Goal: Task Accomplishment & Management: Complete application form

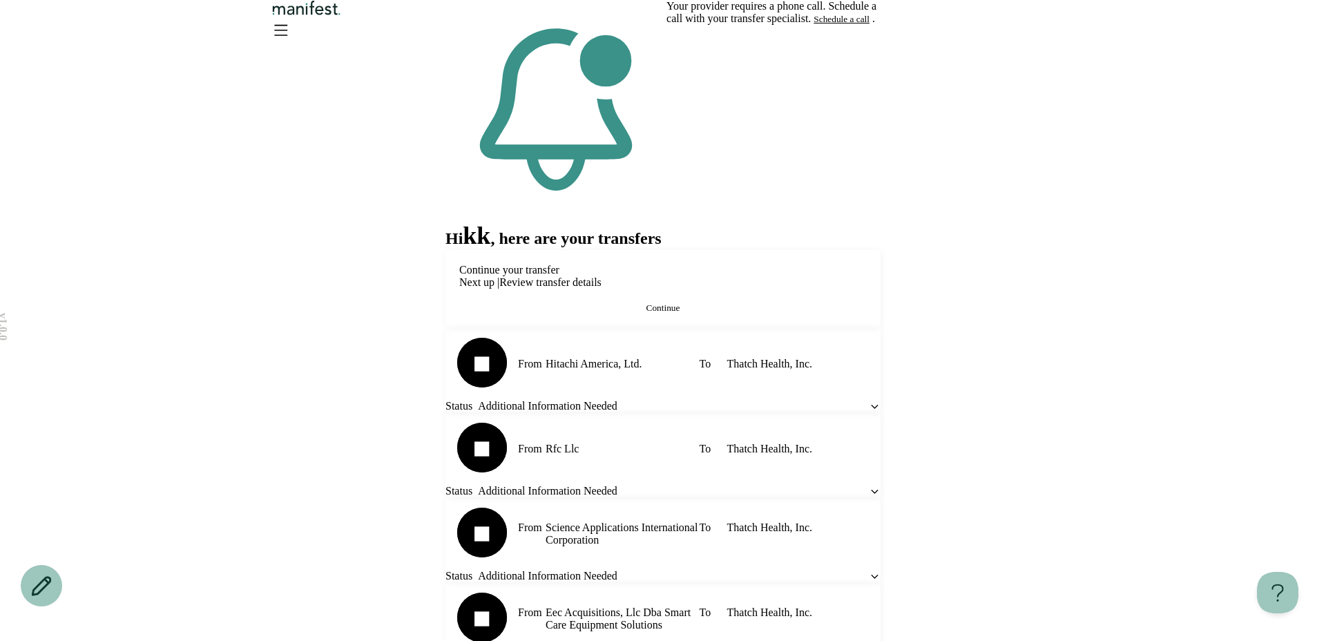
click at [344, 16] on img "Logo" at bounding box center [306, 8] width 75 height 16
click at [881, 8] on icon at bounding box center [881, 8] width 0 height 0
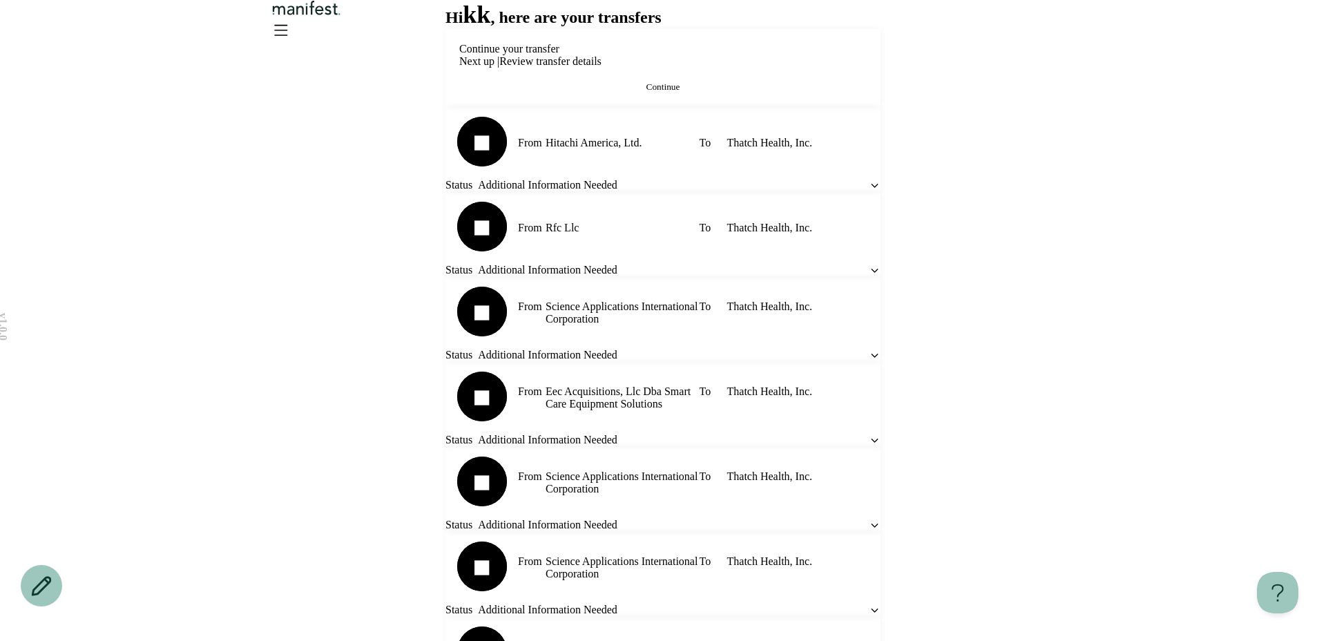
click at [680, 44] on div at bounding box center [663, 22] width 995 height 44
click at [344, 16] on img "Logo" at bounding box center [306, 8] width 75 height 16
click at [591, 93] on button "Continue" at bounding box center [663, 87] width 408 height 11
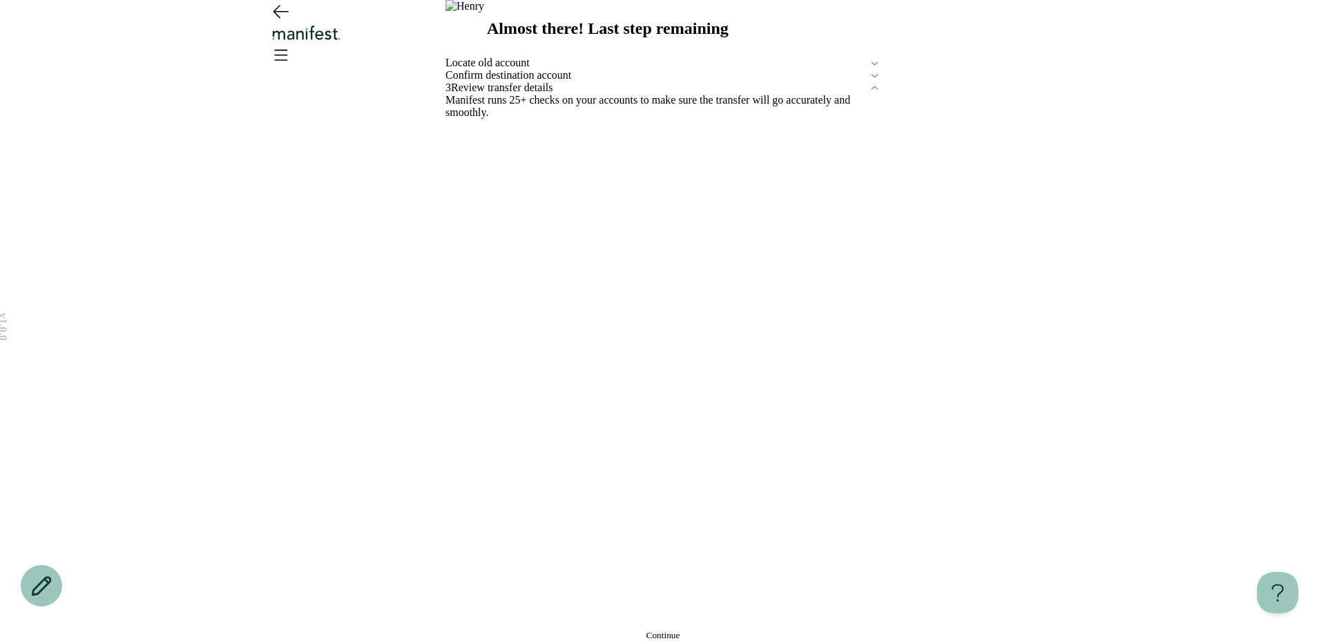
click at [609, 630] on button "Continue" at bounding box center [663, 635] width 435 height 11
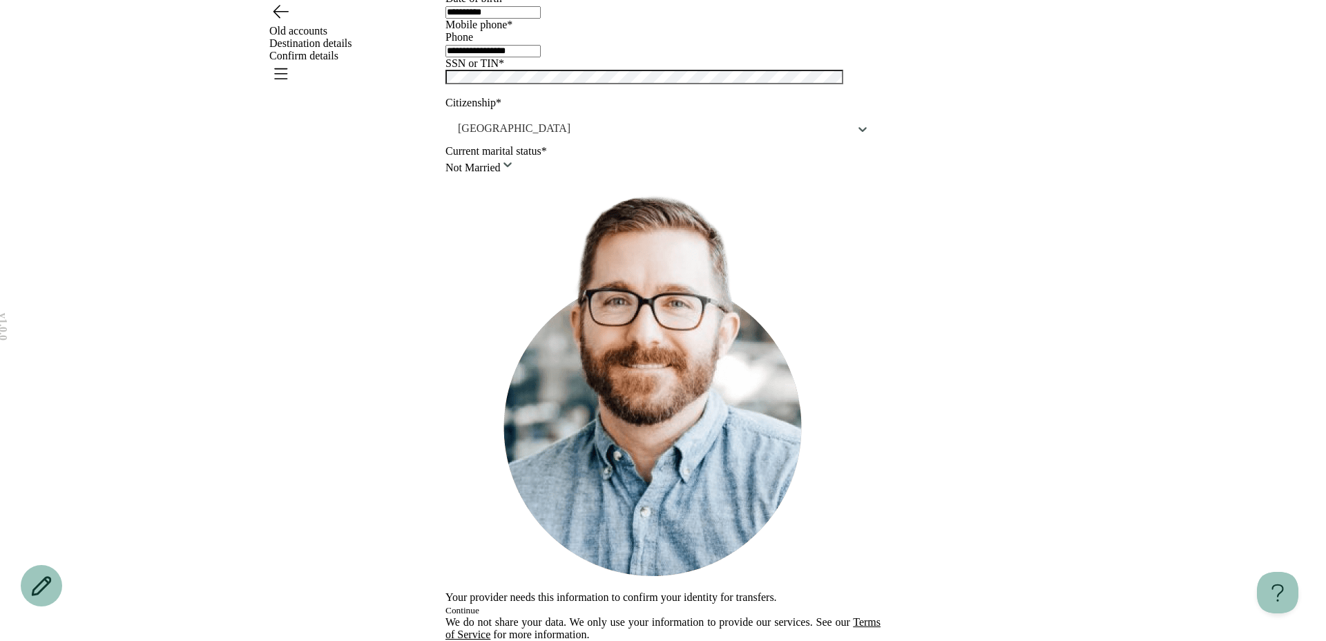
click at [479, 605] on button "Continue" at bounding box center [463, 610] width 34 height 11
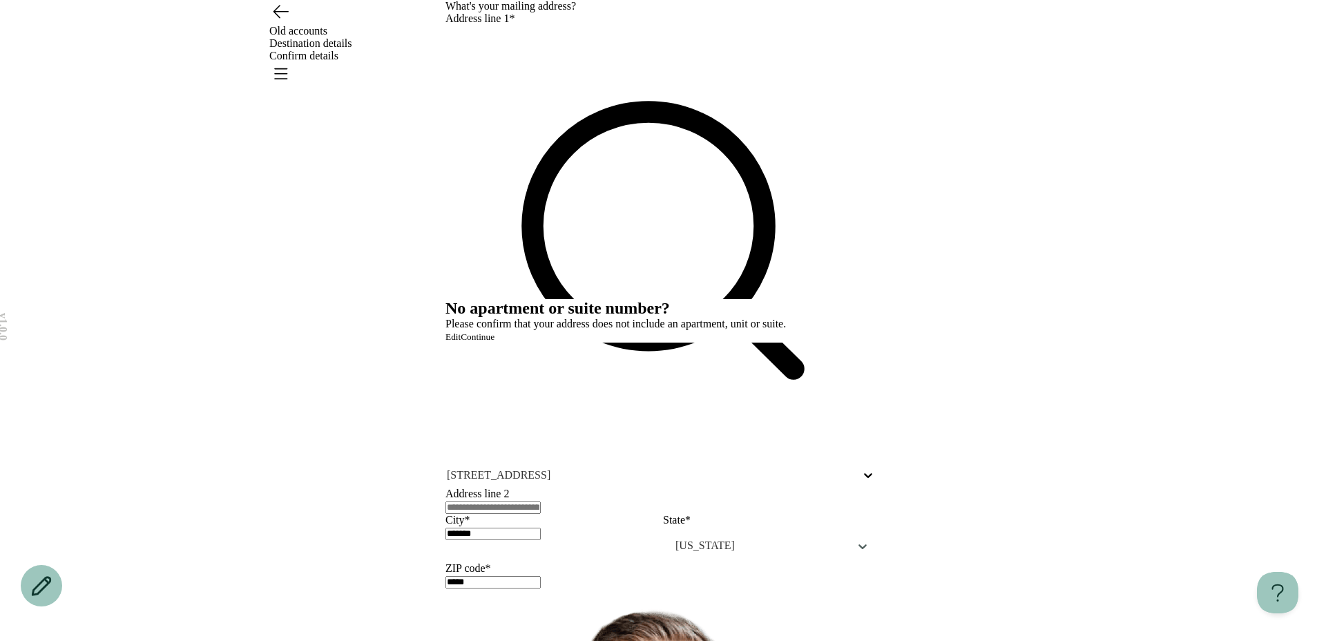
click at [495, 342] on span "Continue" at bounding box center [478, 337] width 34 height 10
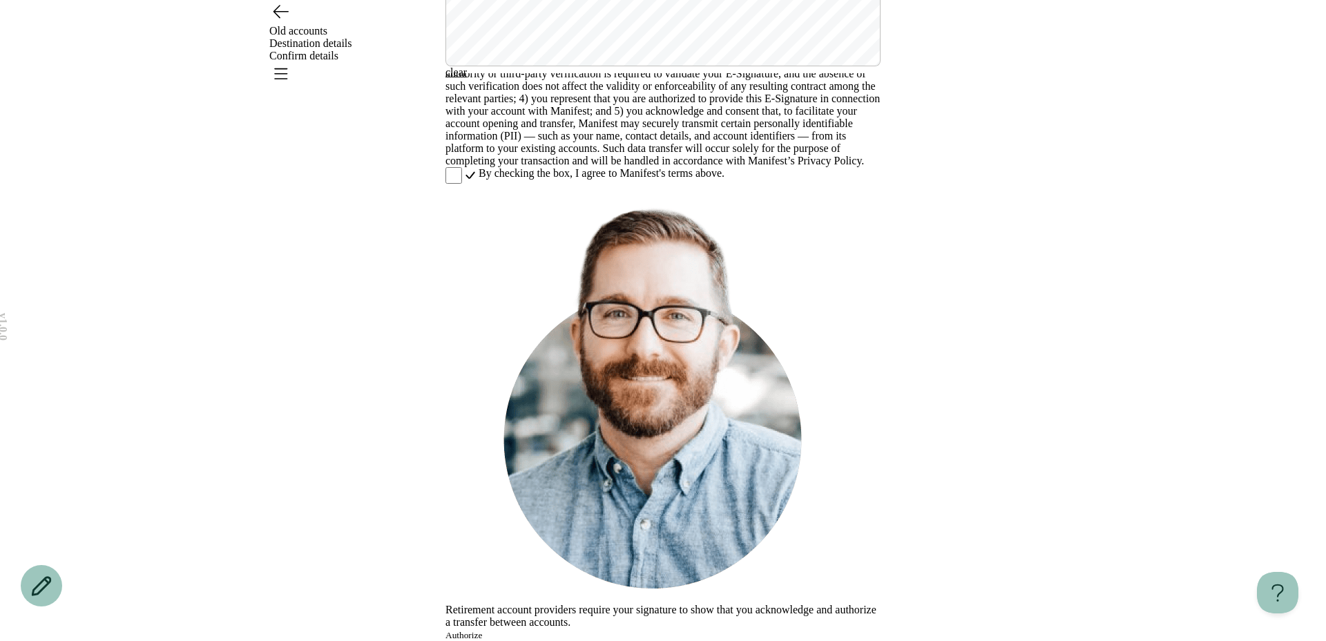
scroll to position [308, 0]
click at [1064, 32] on div "Old accounts Destination details Confirm details" at bounding box center [663, 43] width 995 height 87
click at [287, 69] on icon "Open menu" at bounding box center [281, 74] width 12 height 10
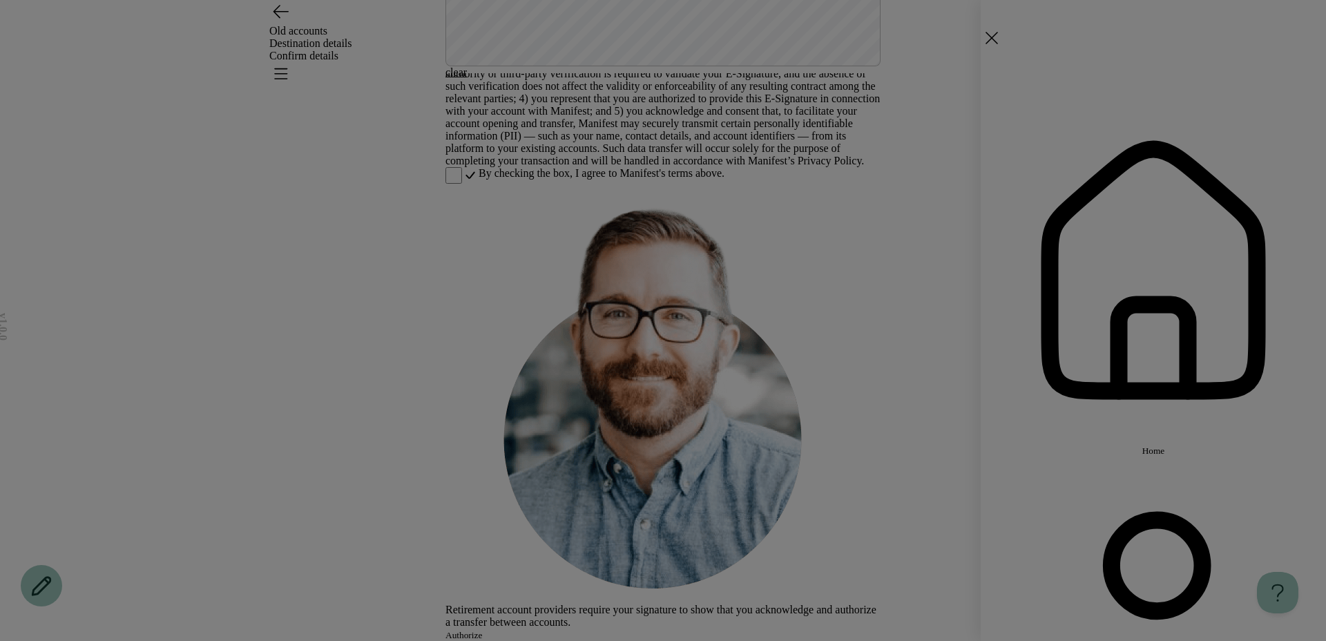
click at [1045, 133] on button "Home" at bounding box center [1153, 276] width 345 height 359
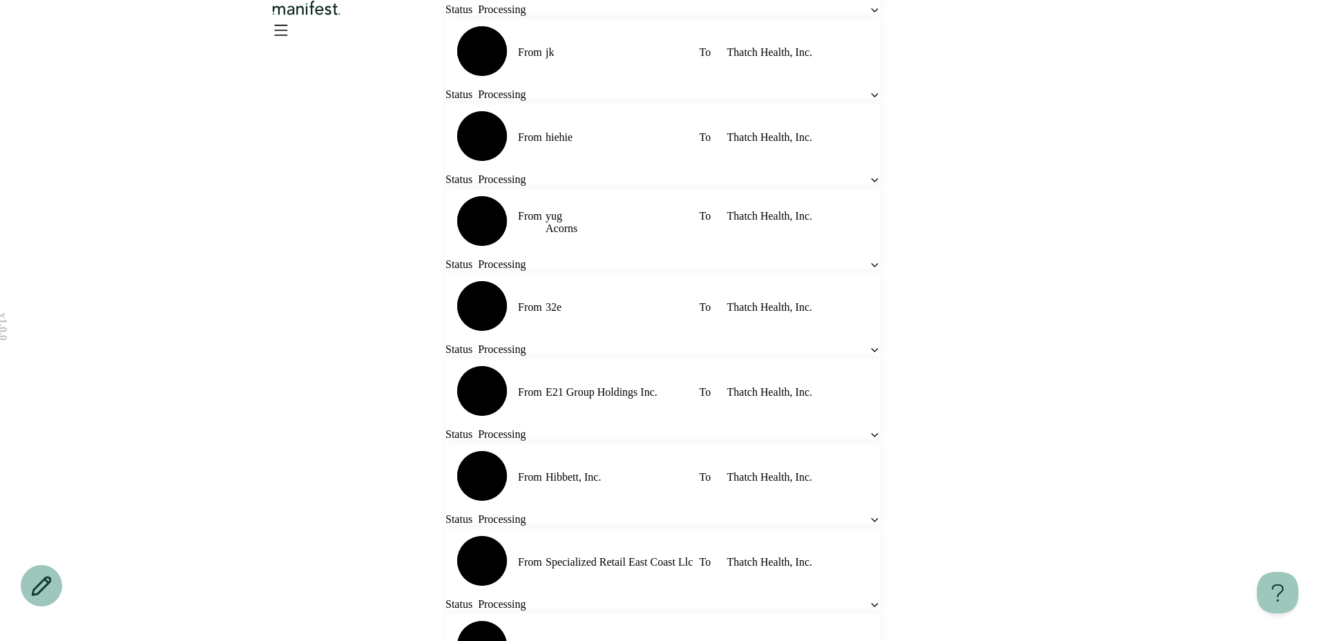
scroll to position [1687, 0]
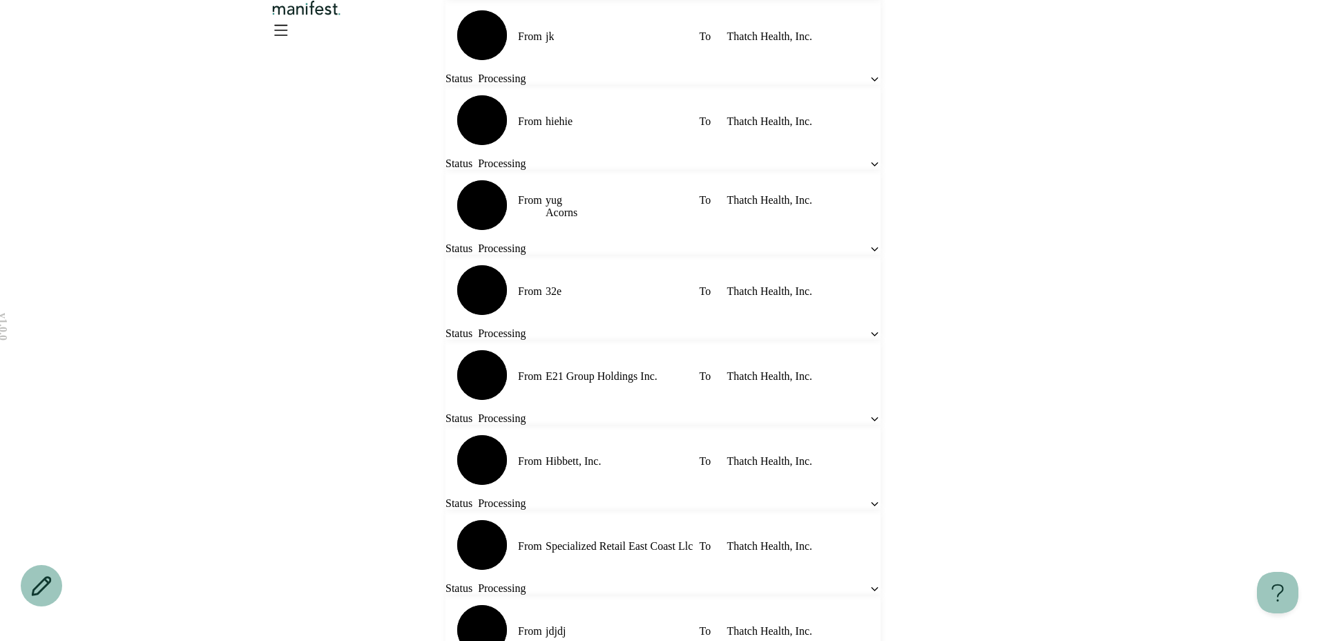
click at [1057, 54] on header at bounding box center [663, 37] width 1326 height 75
click at [292, 41] on icon "Open menu" at bounding box center [280, 30] width 22 height 22
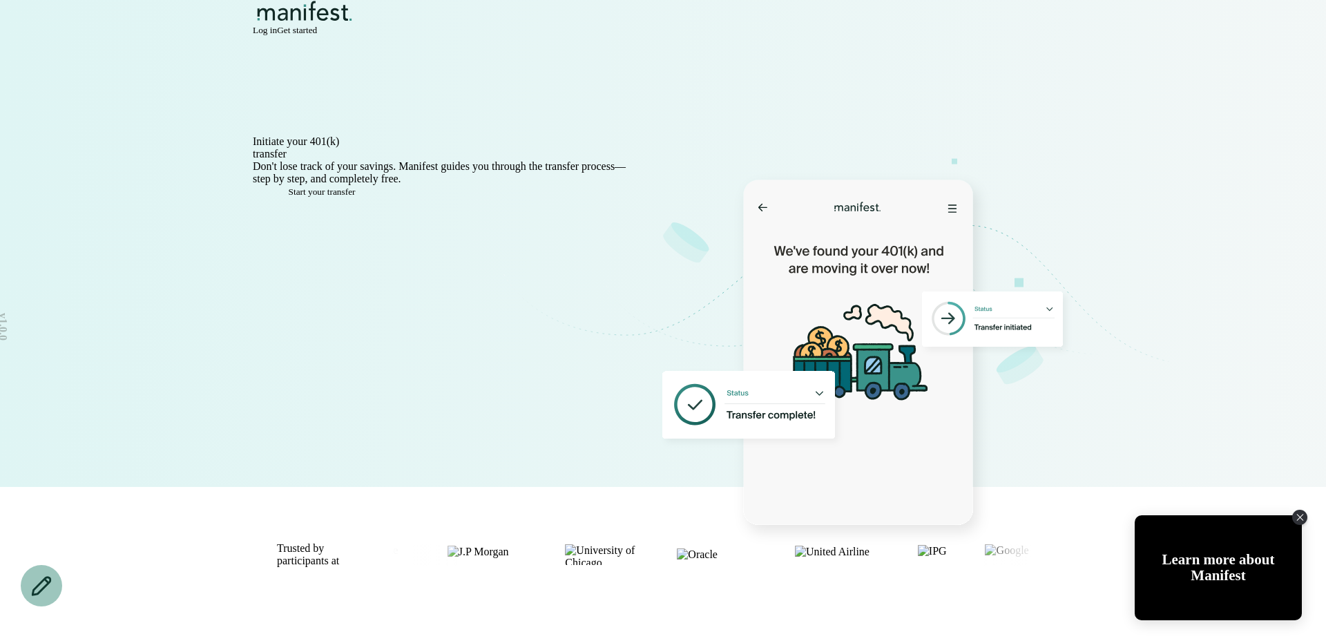
click at [277, 35] on span "Log in" at bounding box center [265, 30] width 24 height 10
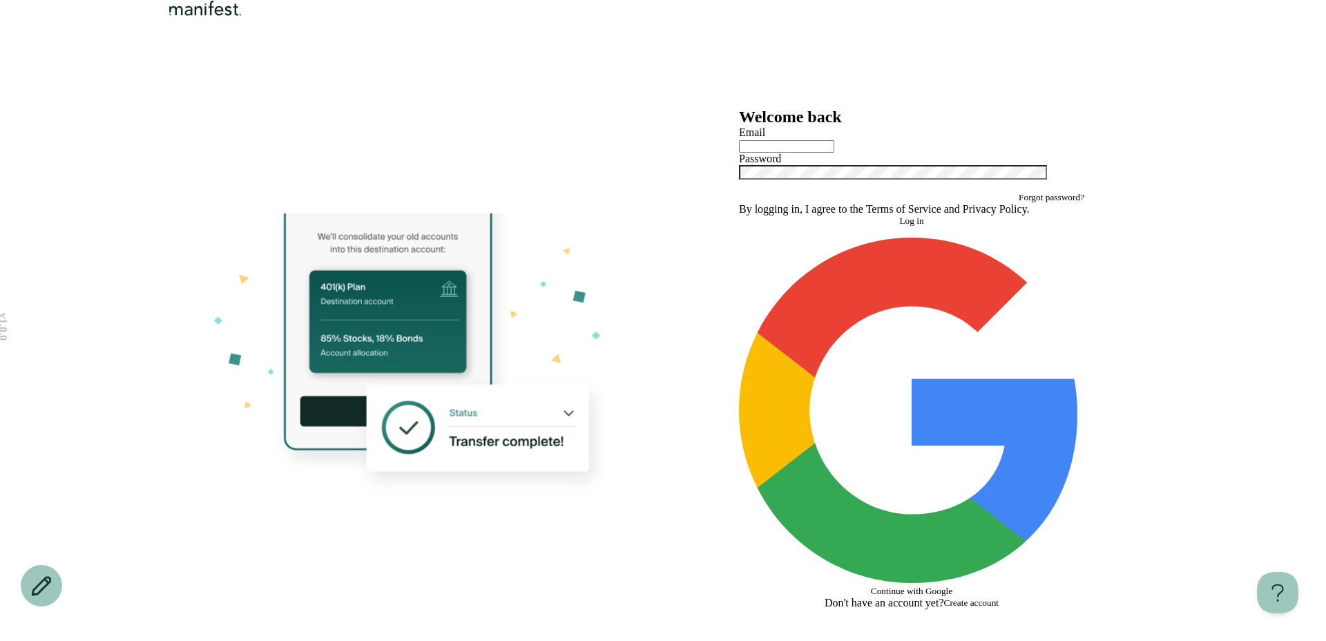
click at [959, 598] on span "Create account" at bounding box center [971, 603] width 55 height 10
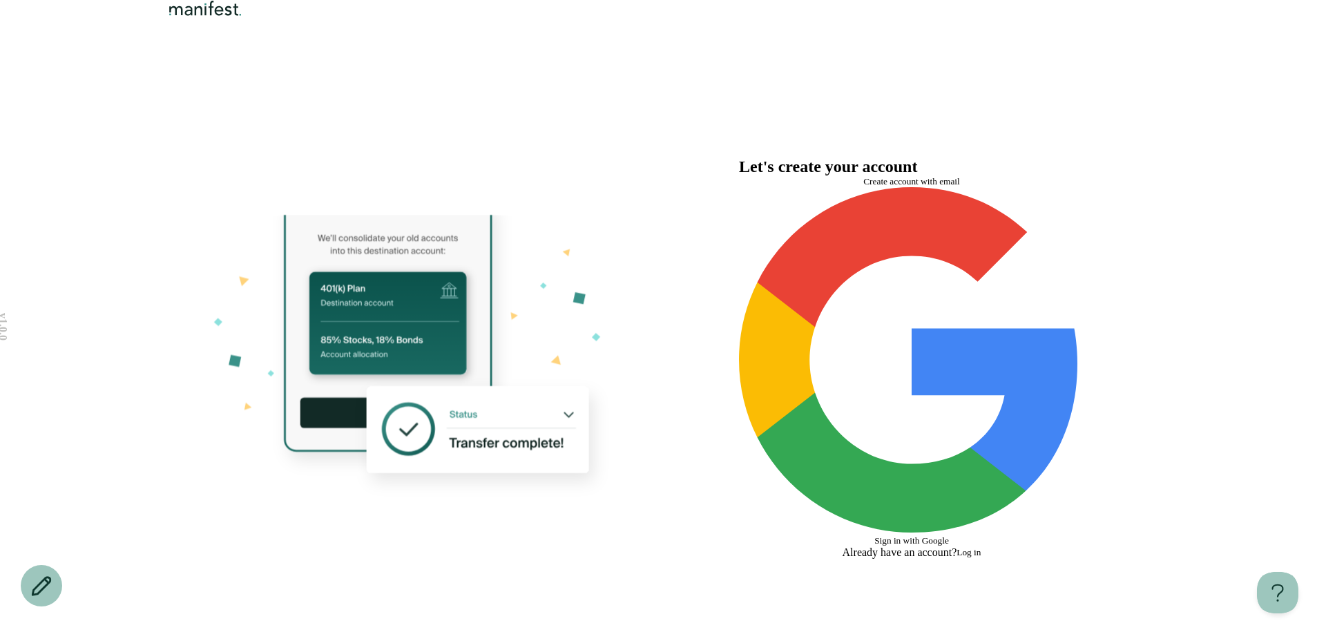
click at [620, 240] on div at bounding box center [414, 358] width 497 height 566
click at [243, 17] on img "Logo" at bounding box center [205, 8] width 79 height 17
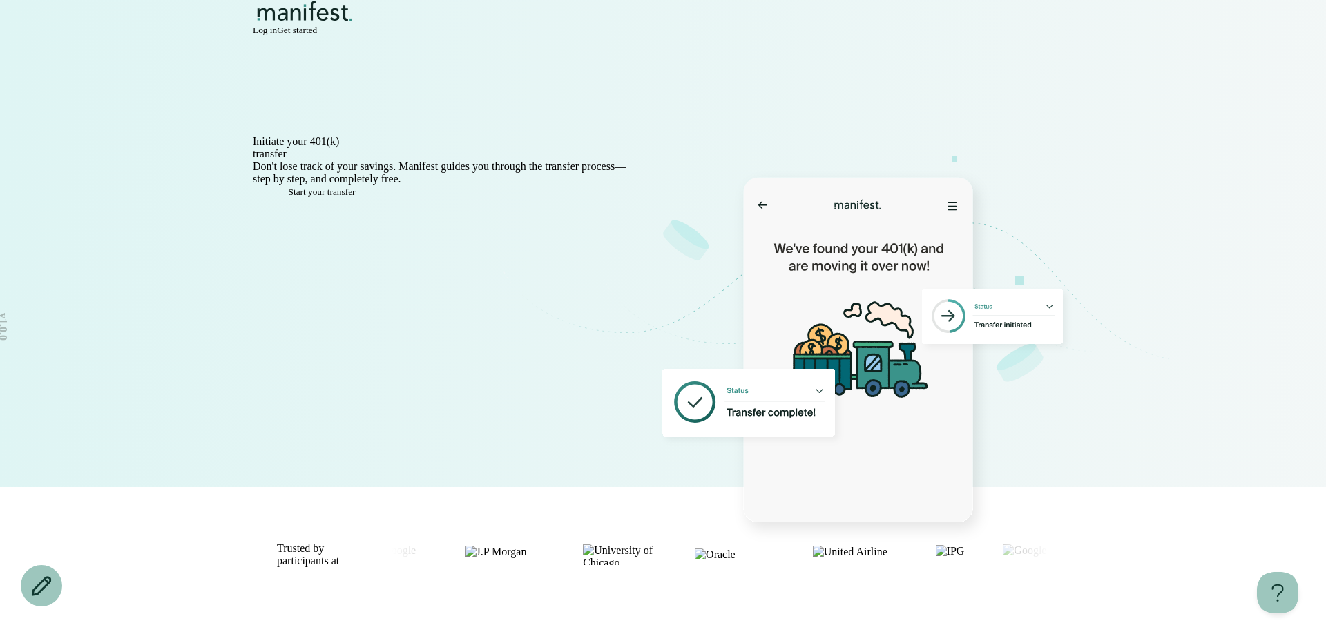
click at [277, 33] on span "Log in" at bounding box center [265, 30] width 24 height 10
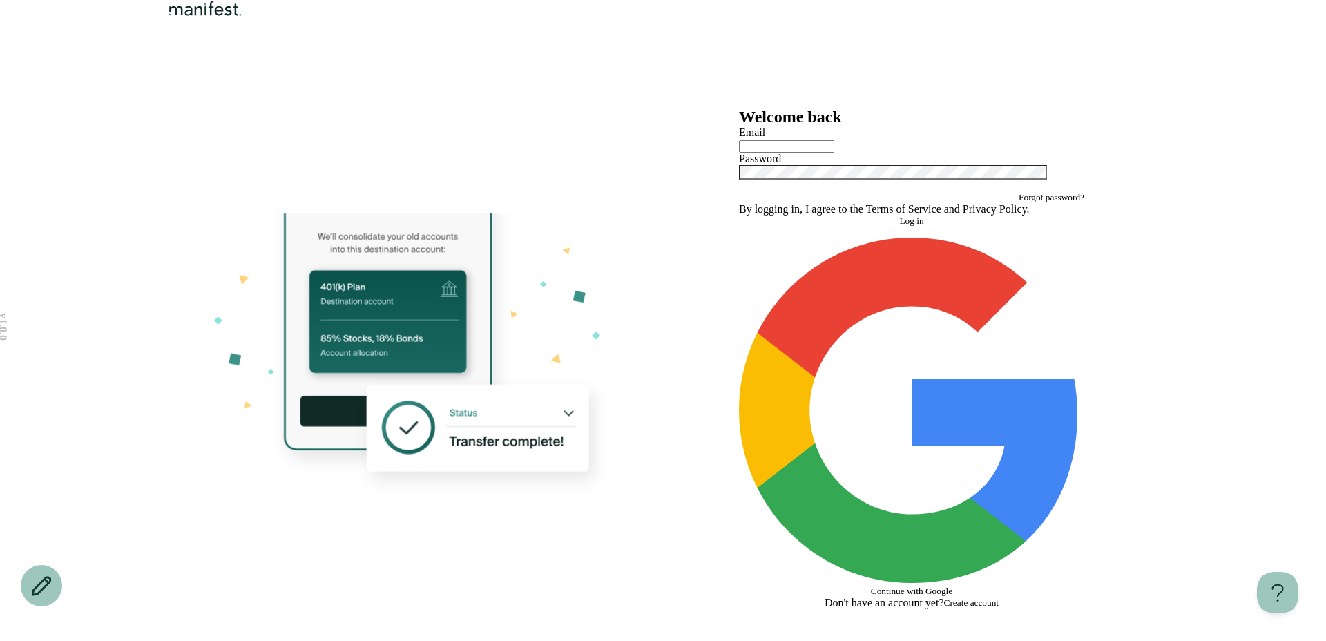
click at [830, 153] on div at bounding box center [911, 146] width 345 height 14
click at [817, 153] on input "text" at bounding box center [786, 146] width 95 height 12
type input "******"
click at [804, 192] on div "Email Password" at bounding box center [911, 159] width 345 height 66
click at [872, 586] on span "Continue with Google" at bounding box center [912, 591] width 82 height 10
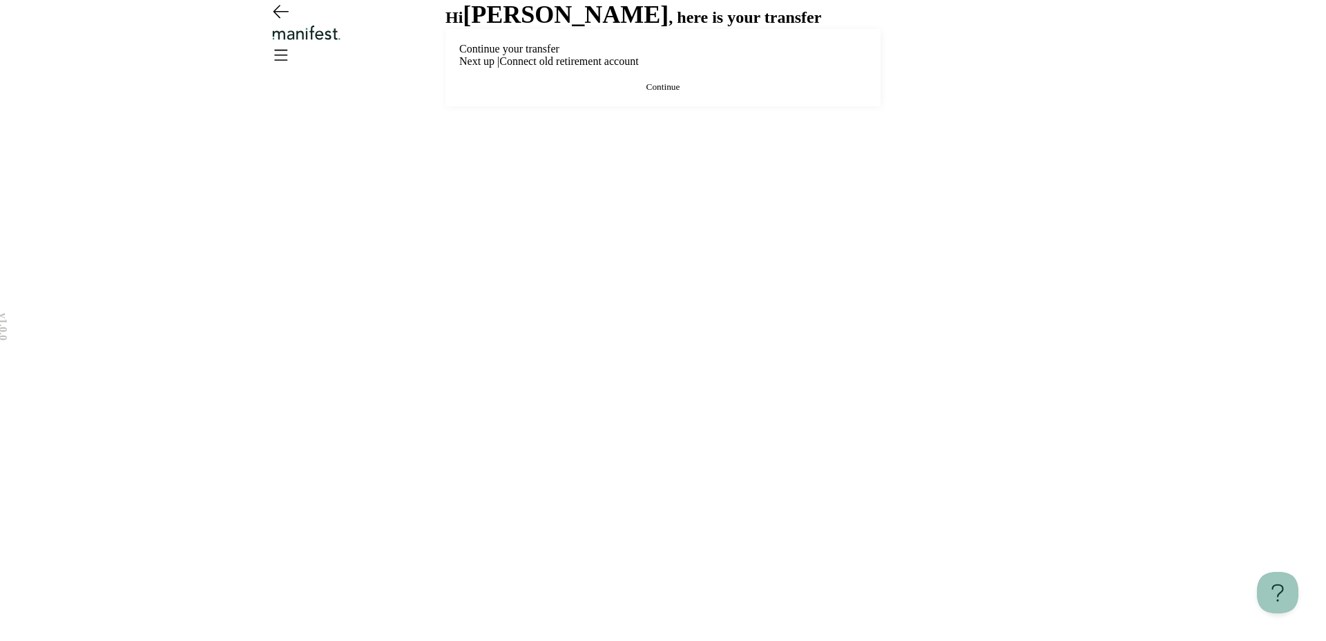
click at [621, 68] on div "Continue your transfer Next up | Connect old retirement account" at bounding box center [663, 55] width 408 height 25
click at [620, 93] on button "Continue" at bounding box center [663, 87] width 408 height 11
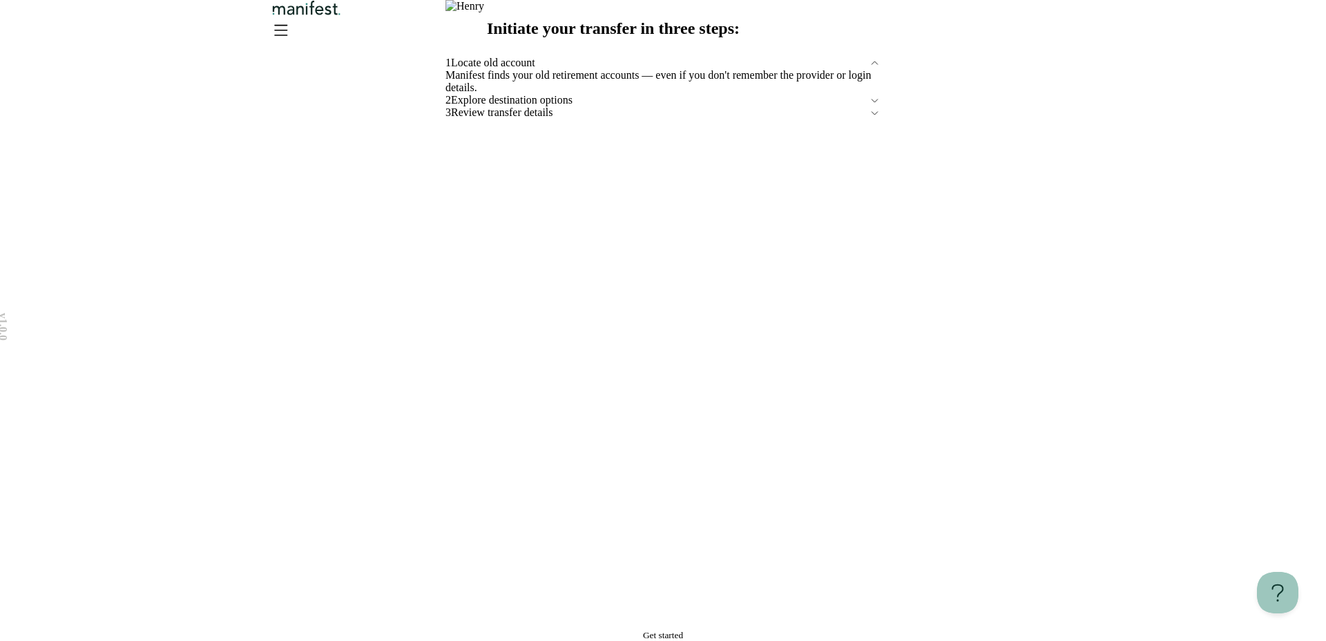
click at [548, 630] on button "Get started" at bounding box center [663, 635] width 435 height 11
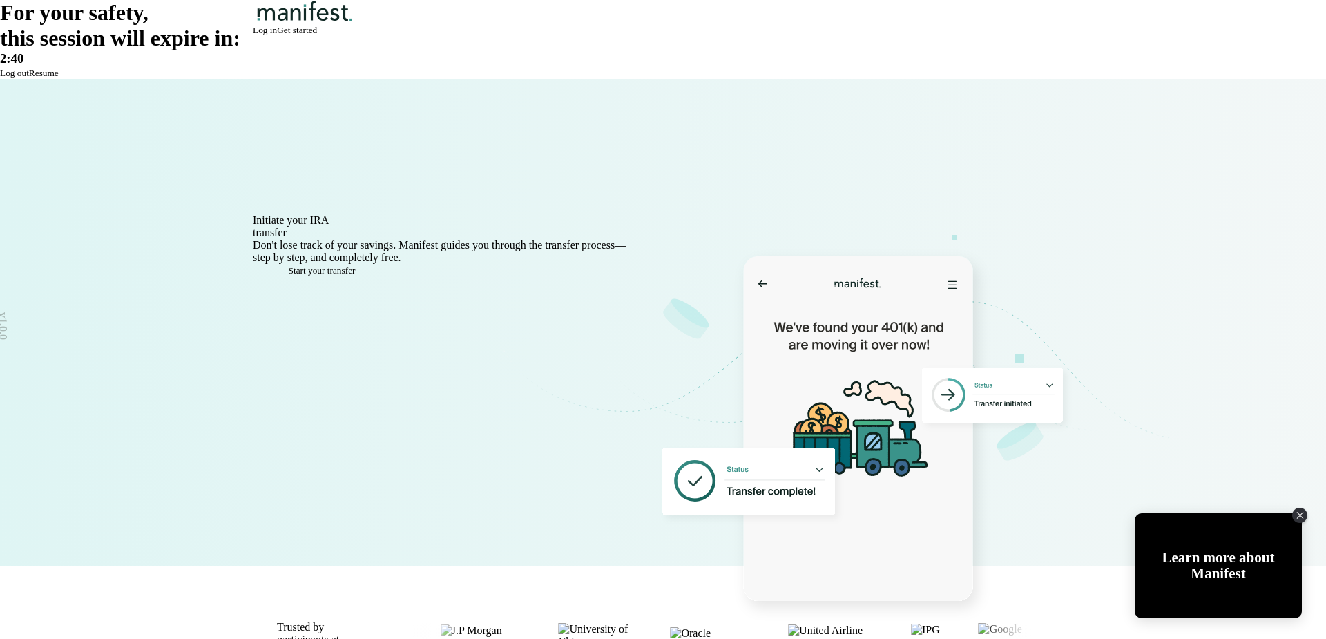
drag, startPoint x: 670, startPoint y: 324, endPoint x: 730, endPoint y: 381, distance: 82.6
click at [23, 66] on span "2:40" at bounding box center [11, 58] width 23 height 15
click at [59, 79] on button "Resume" at bounding box center [44, 73] width 30 height 11
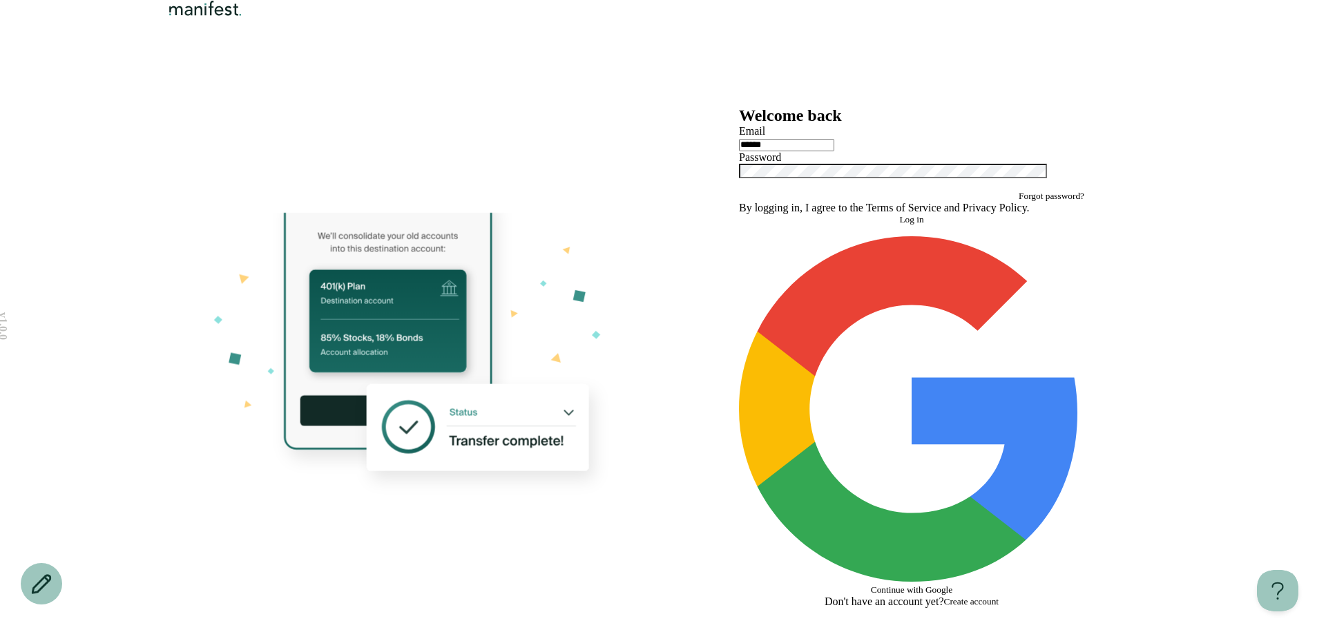
click at [805, 151] on input "******" at bounding box center [786, 145] width 95 height 12
